Goal: Find contact information: Find contact information

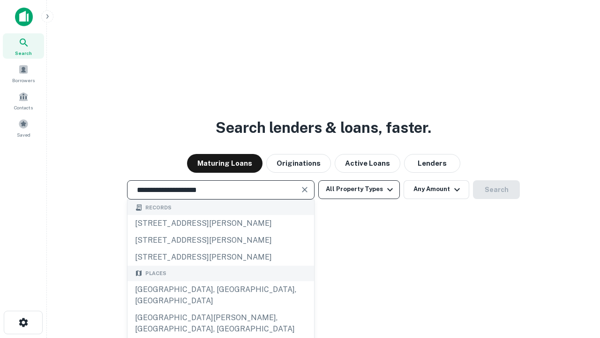
type input "**********"
click at [359, 189] on button "All Property Types" at bounding box center [360, 189] width 82 height 19
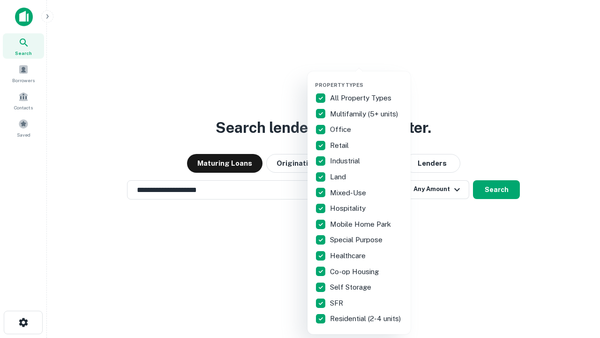
click at [367, 79] on button "button" at bounding box center [366, 79] width 103 height 0
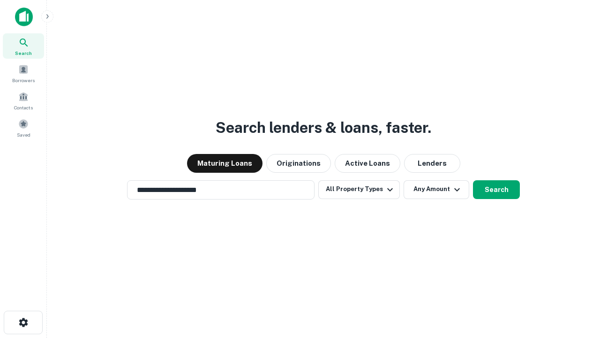
scroll to position [15, 0]
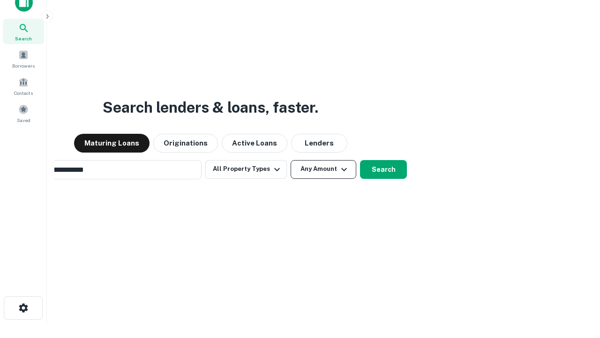
click at [291, 160] on button "Any Amount" at bounding box center [324, 169] width 66 height 19
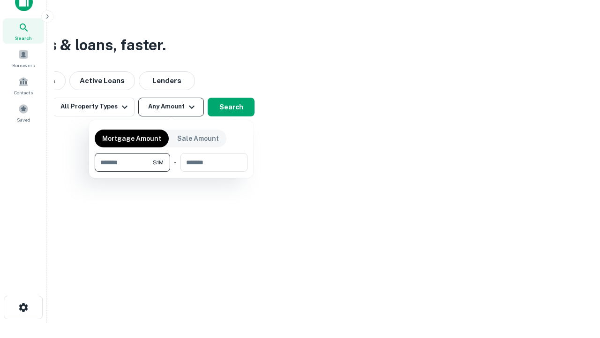
type input "*******"
click at [171, 172] on button "button" at bounding box center [171, 172] width 153 height 0
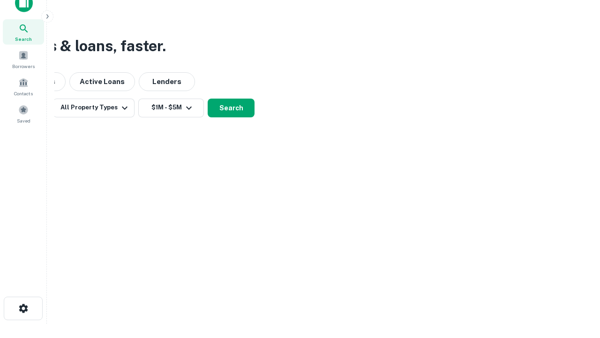
scroll to position [6, 173]
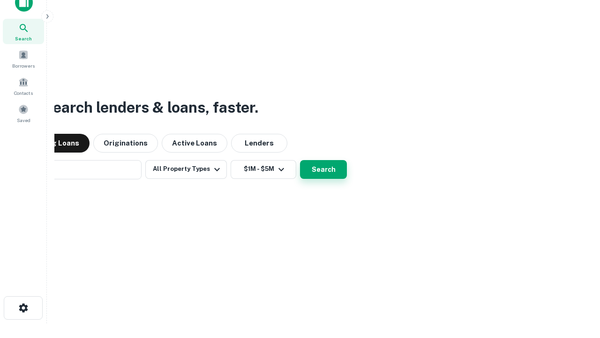
click at [300, 160] on button "Search" at bounding box center [323, 169] width 47 height 19
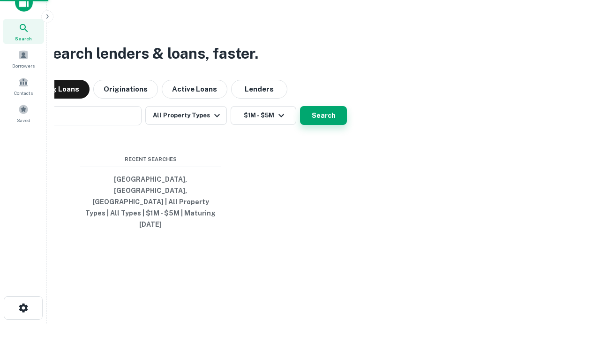
scroll to position [25, 266]
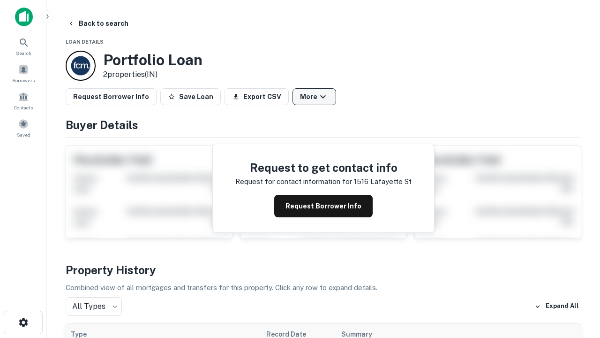
click at [314, 97] on button "More" at bounding box center [315, 96] width 44 height 17
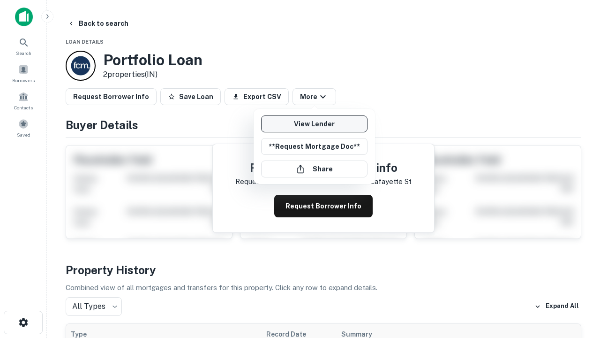
click at [314, 124] on link "View Lender" at bounding box center [314, 123] width 106 height 17
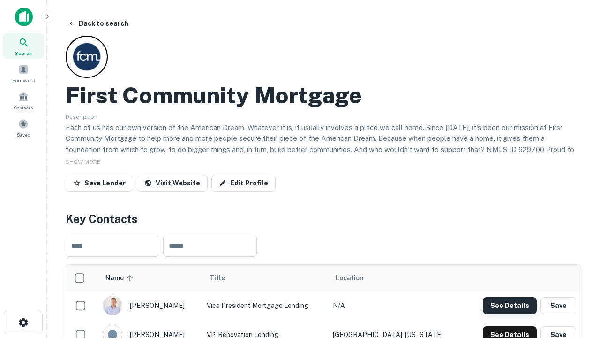
click at [510, 305] on button "See Details" at bounding box center [510, 305] width 54 height 17
click at [23, 322] on icon "button" at bounding box center [23, 322] width 11 height 11
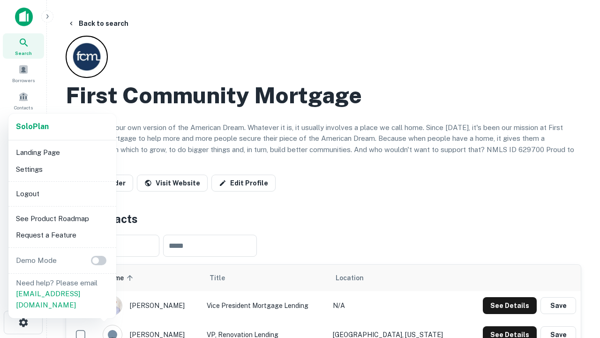
click at [62, 193] on li "Logout" at bounding box center [62, 193] width 100 height 17
